Goal: Information Seeking & Learning: Learn about a topic

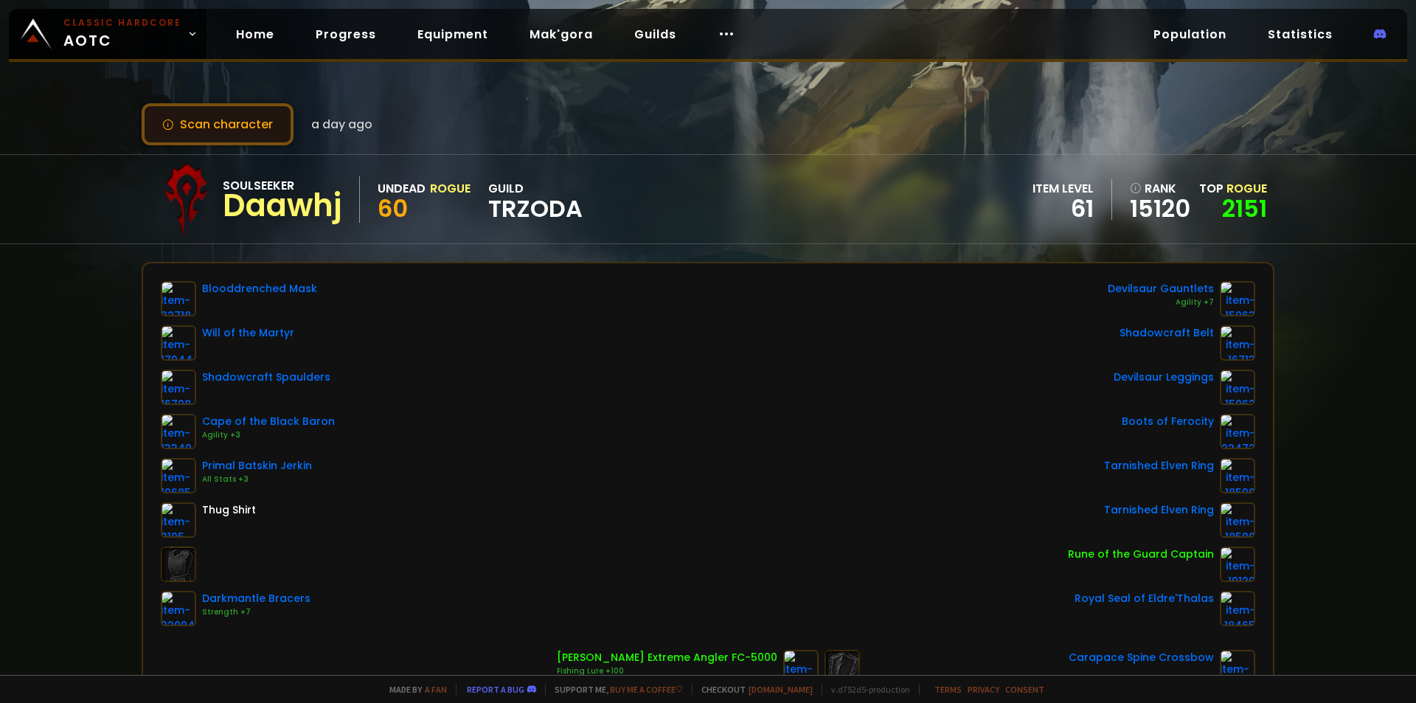
click at [274, 132] on button "Scan character" at bounding box center [218, 124] width 152 height 42
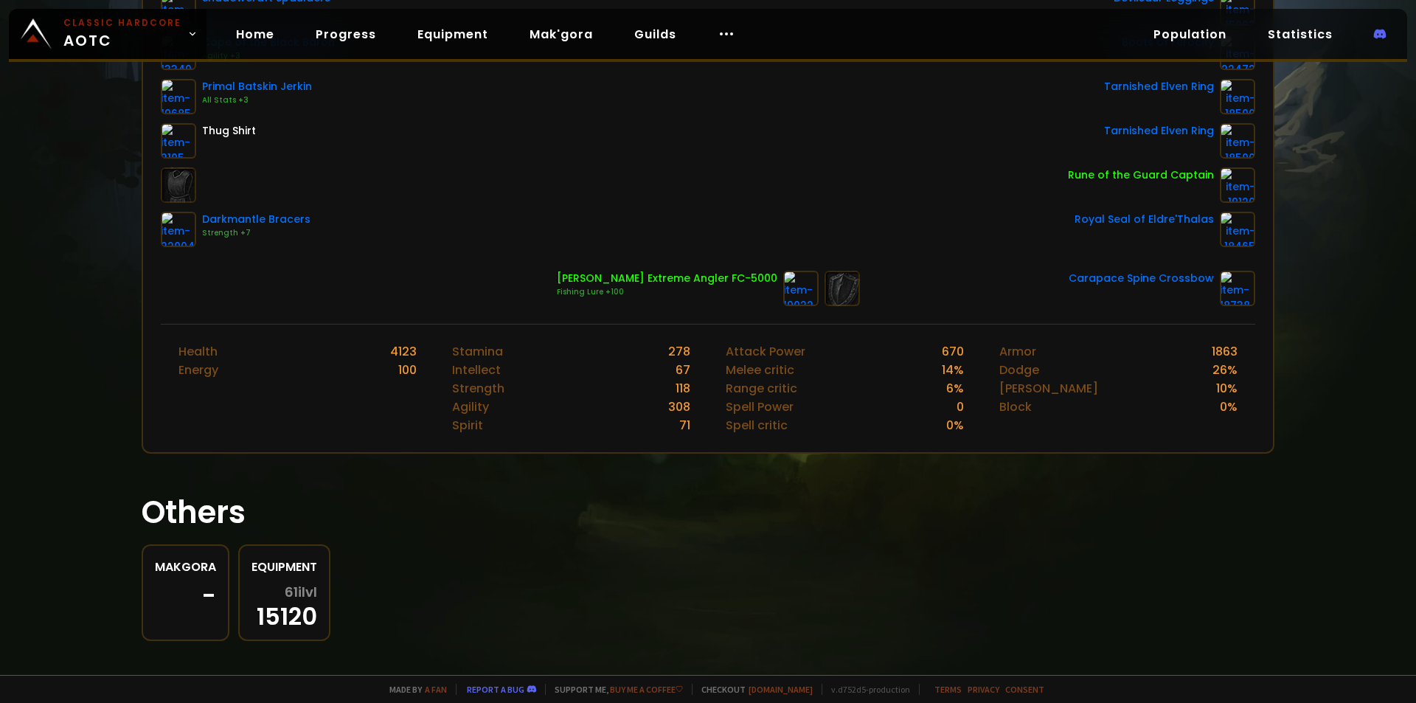
scroll to position [392, 0]
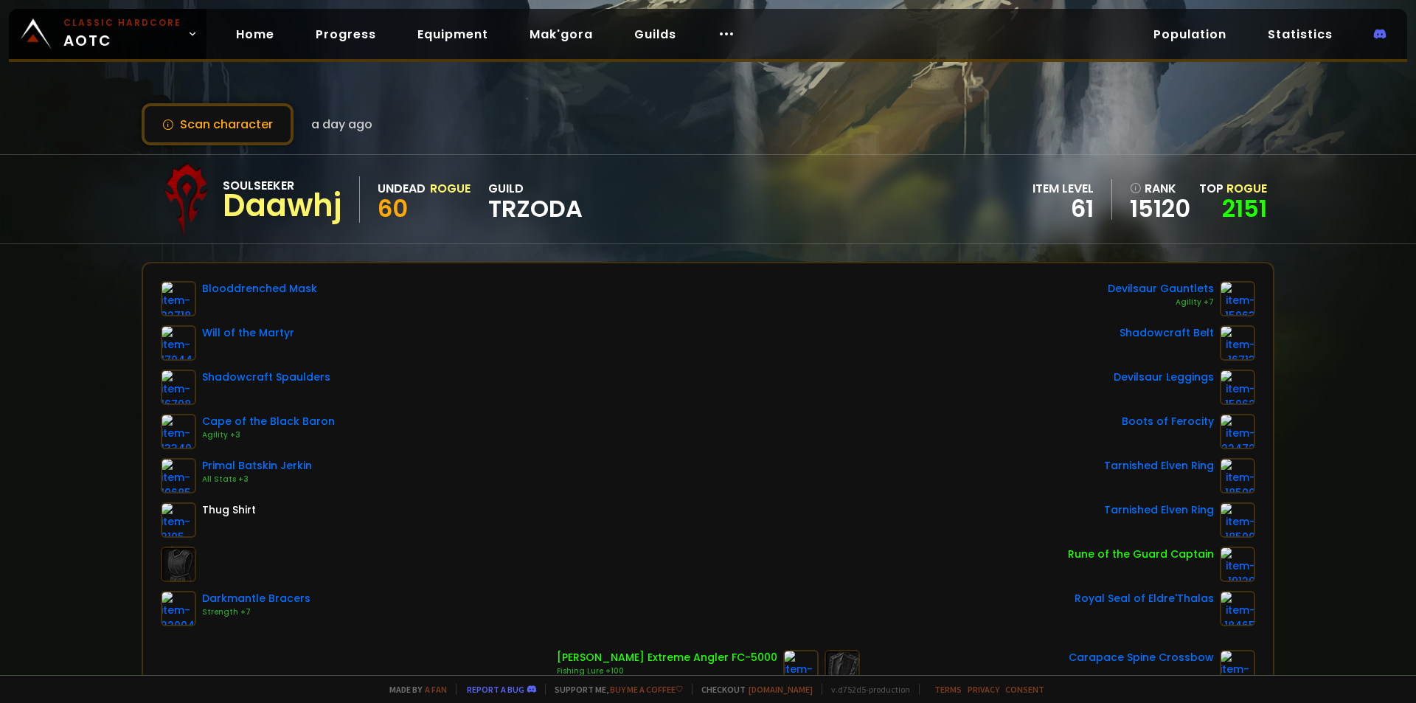
click at [335, 126] on span "a day ago" at bounding box center [341, 124] width 61 height 18
click at [285, 188] on div "Soulseeker" at bounding box center [282, 185] width 119 height 18
click at [260, 41] on link "Home" at bounding box center [255, 34] width 62 height 30
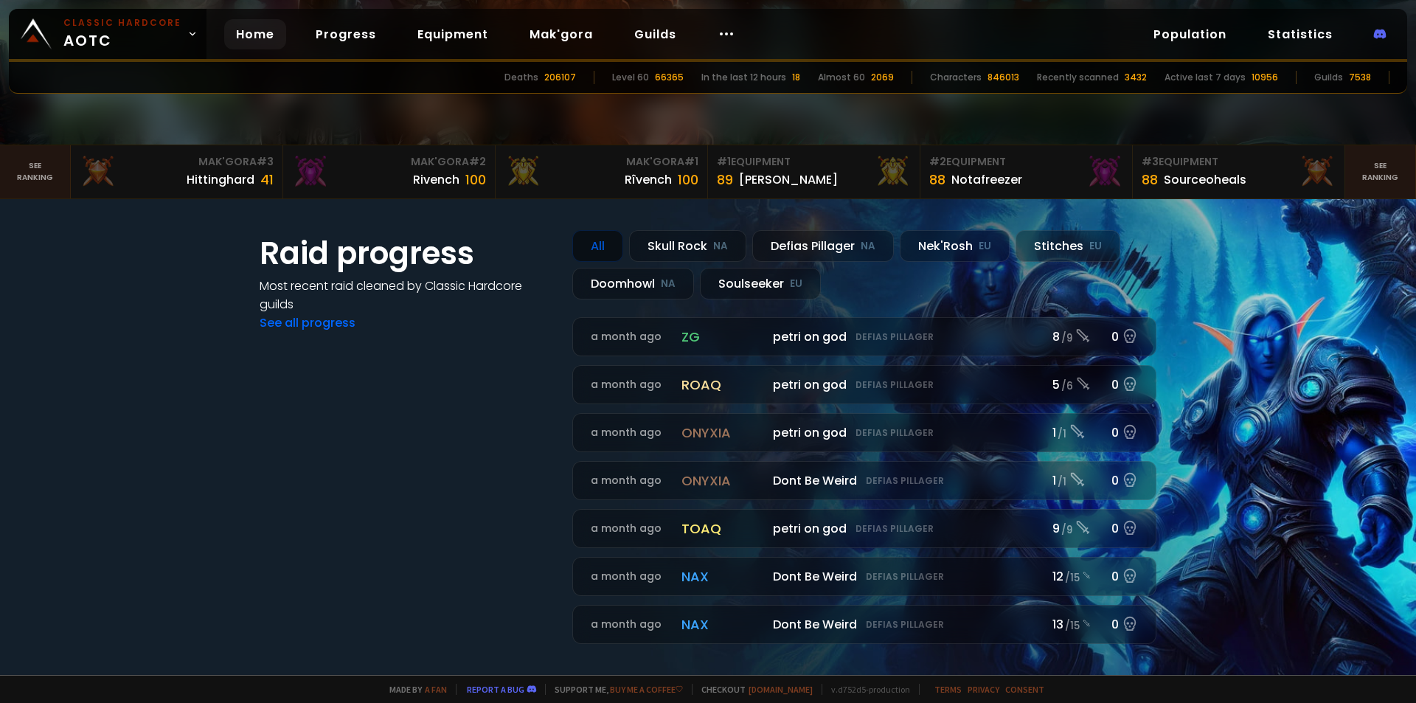
scroll to position [442, 0]
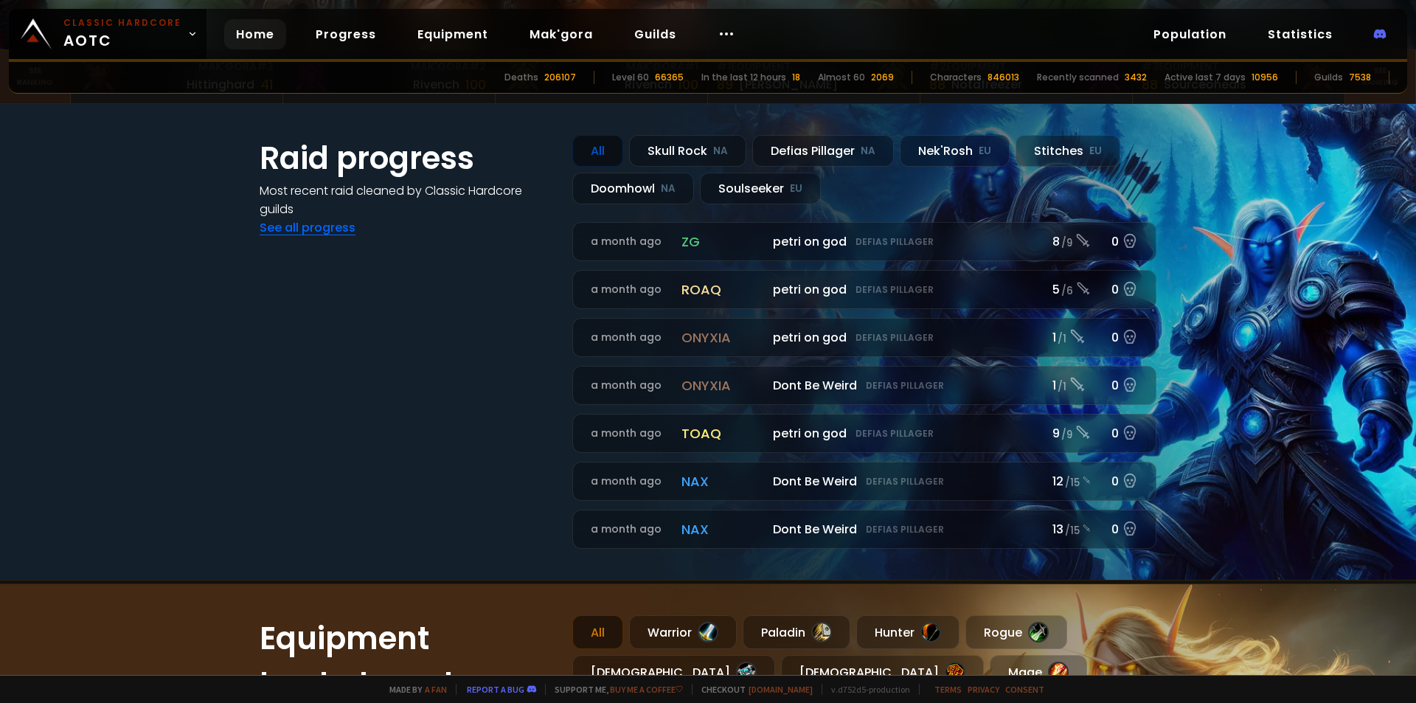
click at [323, 227] on link "See all progress" at bounding box center [308, 227] width 96 height 17
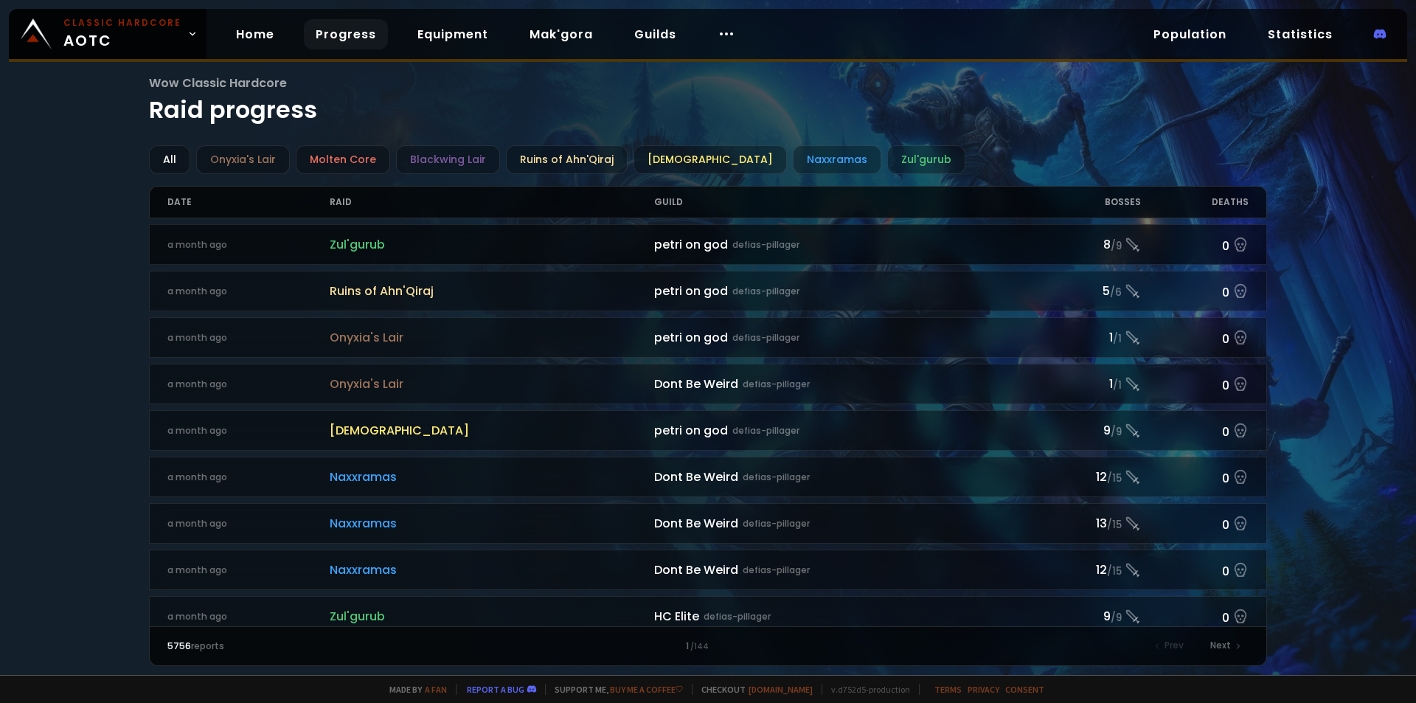
click at [333, 237] on span "Zul'gurub" at bounding box center [492, 244] width 324 height 18
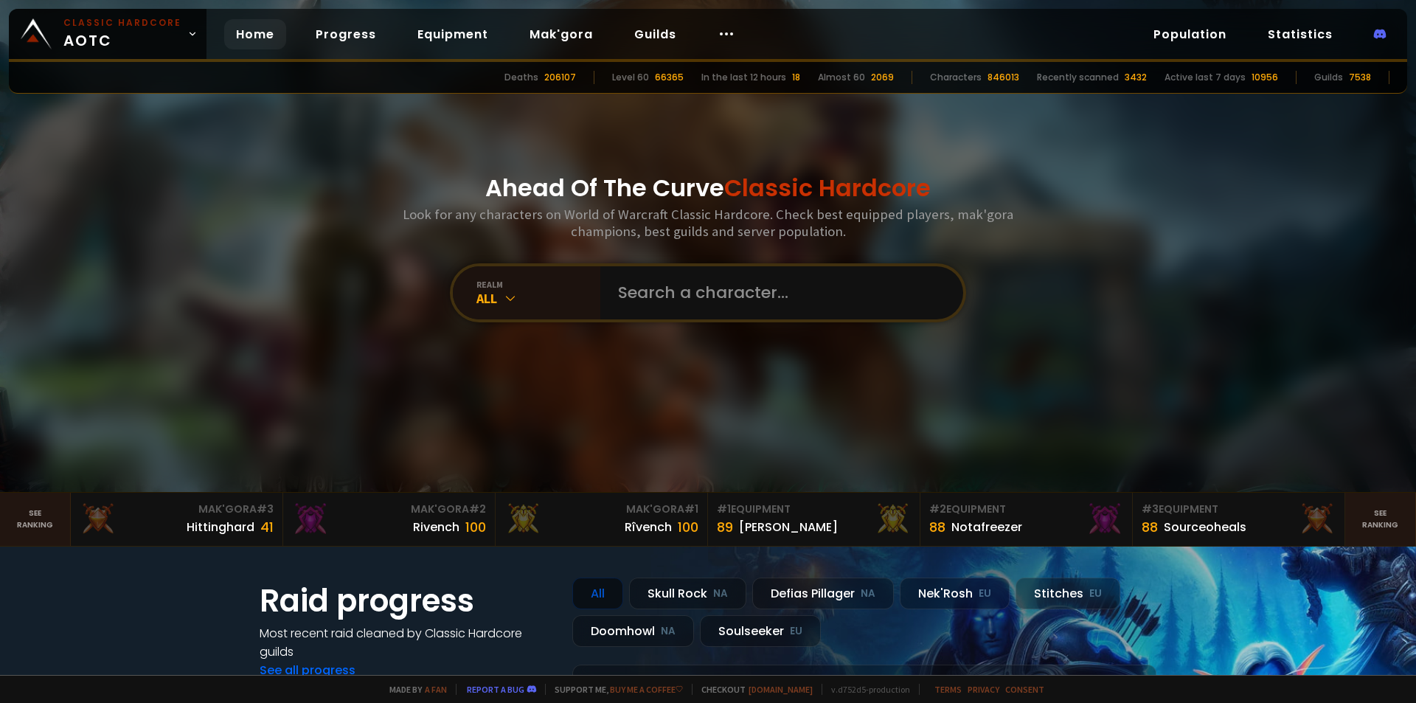
drag, startPoint x: 1169, startPoint y: 29, endPoint x: 1118, endPoint y: 46, distance: 53.4
click at [1169, 30] on link "Population" at bounding box center [1189, 34] width 97 height 30
